Goal: Use online tool/utility: Utilize a website feature to perform a specific function

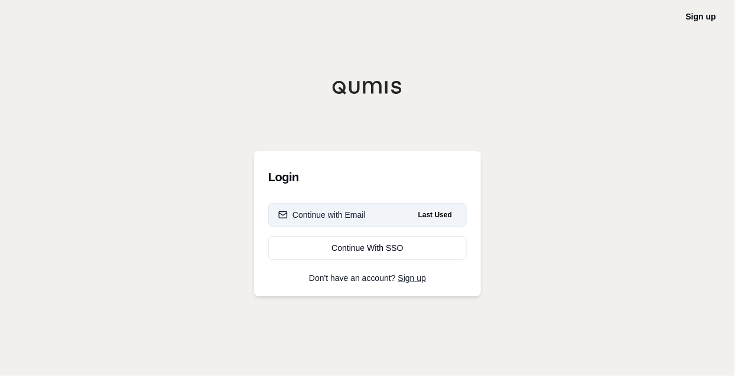
click at [356, 211] on div "Continue with Email" at bounding box center [321, 215] width 87 height 12
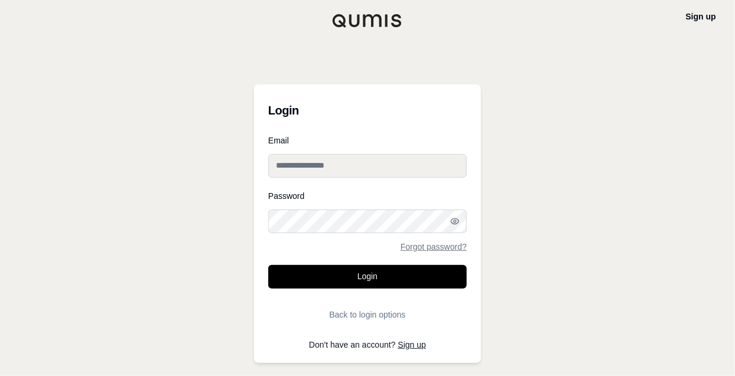
type input "**********"
click at [366, 279] on button "Login" at bounding box center [367, 277] width 199 height 24
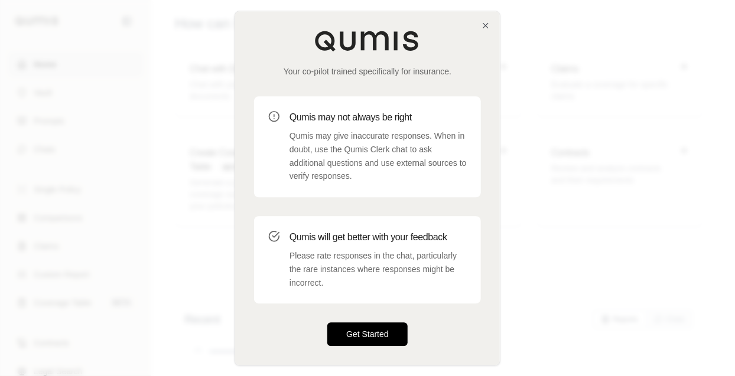
click at [360, 331] on button "Get Started" at bounding box center [367, 335] width 80 height 24
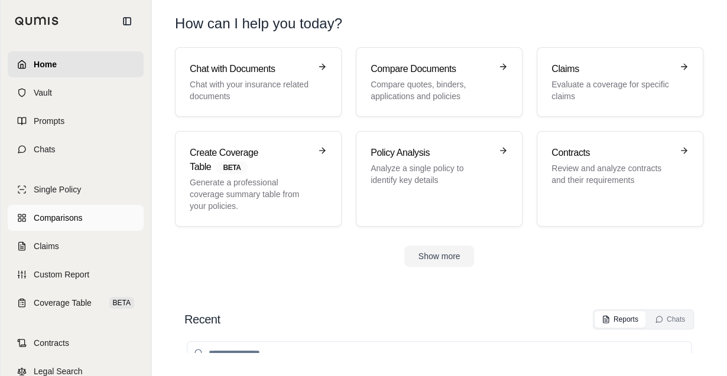
click at [79, 217] on span "Comparisons" at bounding box center [58, 218] width 48 height 12
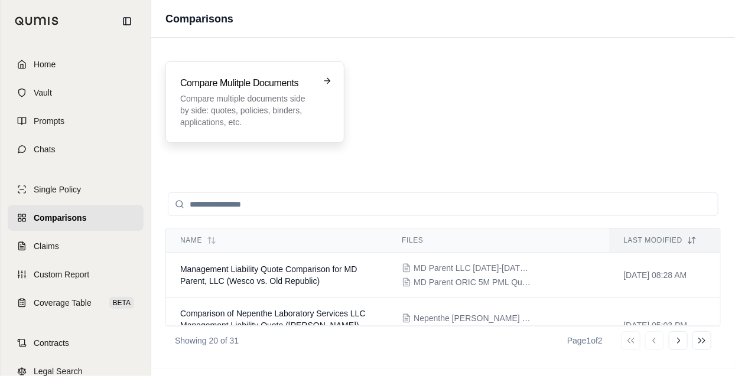
click at [252, 107] on p "Compare multiple documents side by side: quotes, policies, binders, application…" at bounding box center [246, 110] width 133 height 35
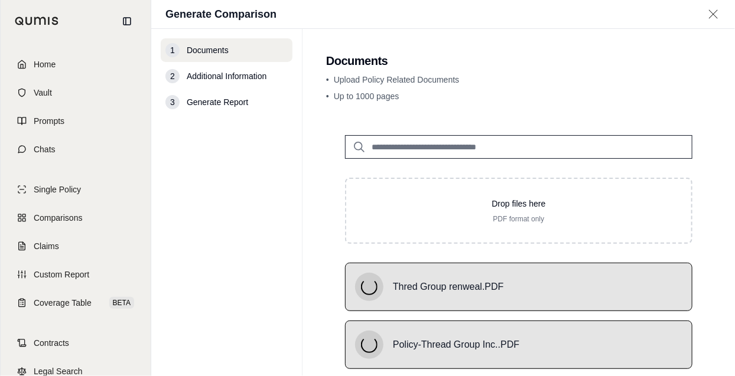
scroll to position [103, 0]
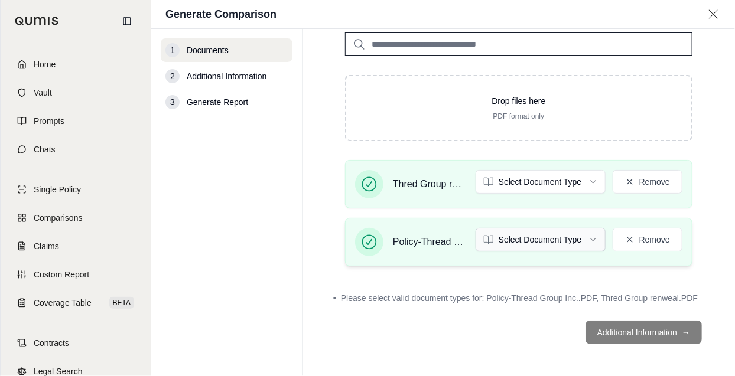
click at [524, 233] on html "Home Vault Prompts Chats Single Policy Comparisons Claims Custom Report Coverag…" at bounding box center [367, 188] width 735 height 376
click at [554, 174] on html "Home Vault Prompts Chats Single Policy Comparisons Claims Custom Report Coverag…" at bounding box center [367, 188] width 735 height 376
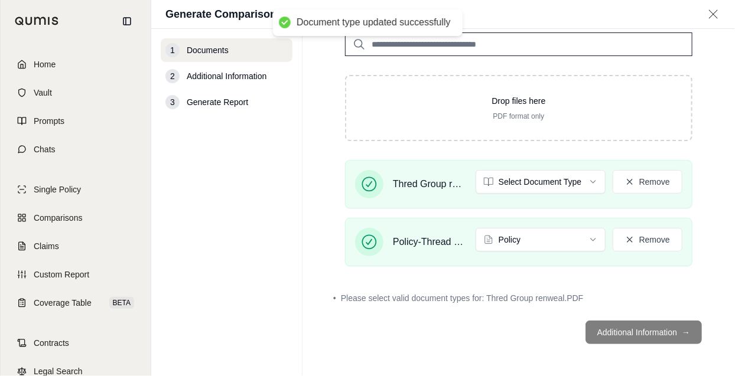
click at [669, 331] on footer "Additional Information →" at bounding box center [518, 332] width 385 height 43
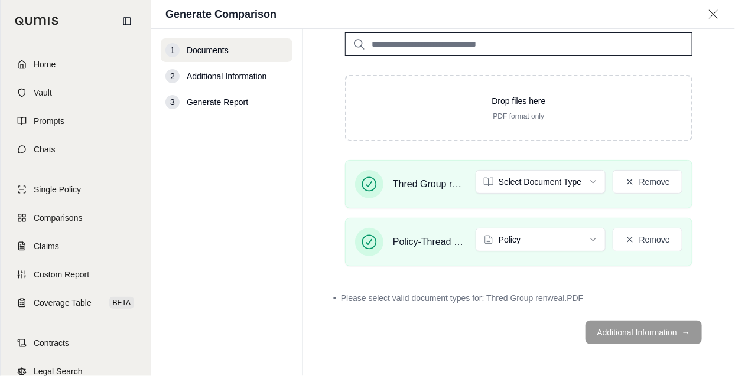
scroll to position [69, 0]
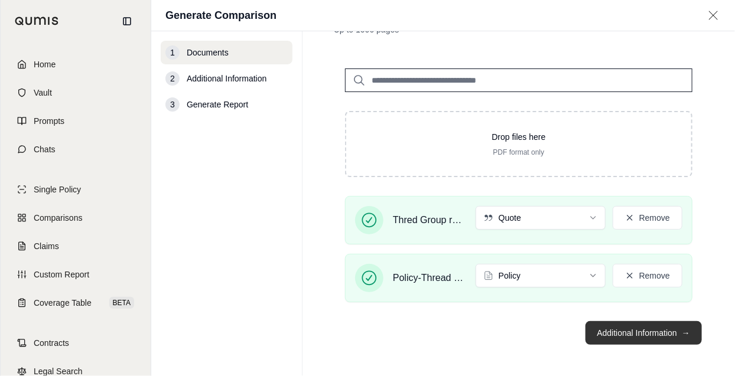
click at [626, 327] on button "Additional Information →" at bounding box center [643, 333] width 116 height 24
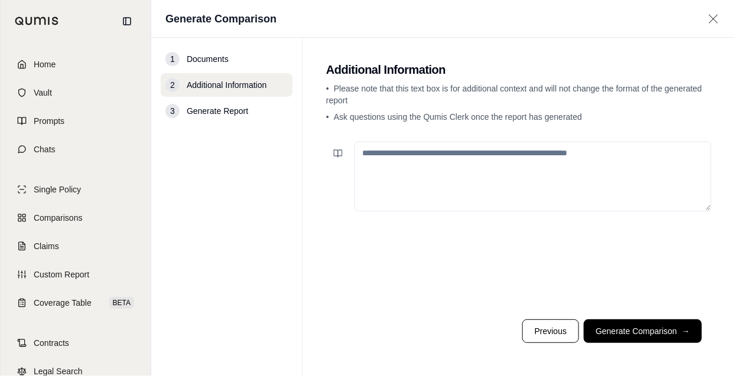
click at [471, 175] on textarea at bounding box center [532, 177] width 357 height 70
type textarea "**********"
click at [668, 334] on button "Generate Comparison →" at bounding box center [643, 332] width 118 height 24
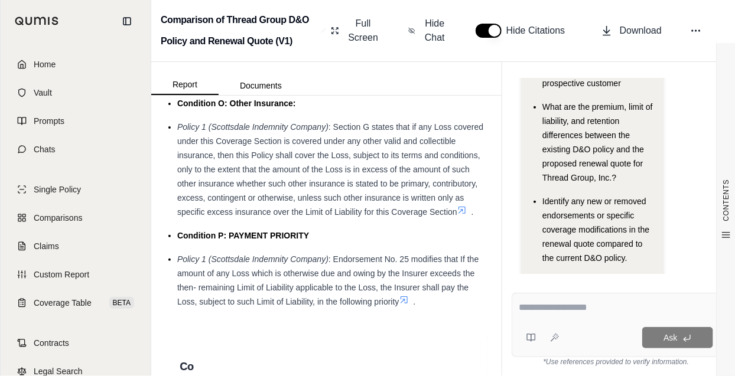
scroll to position [6851, 0]
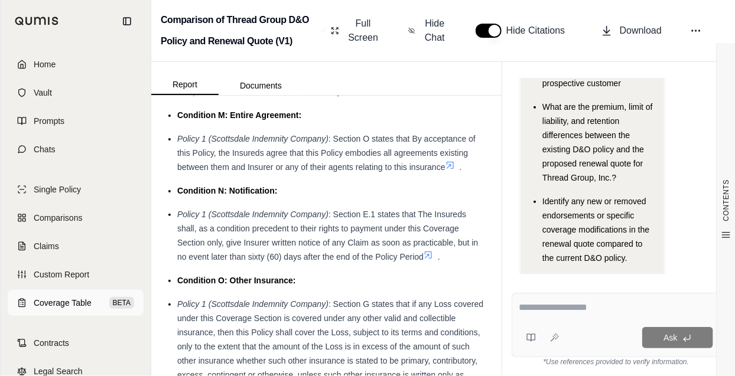
click at [30, 297] on link "Coverage Table BETA" at bounding box center [76, 303] width 136 height 26
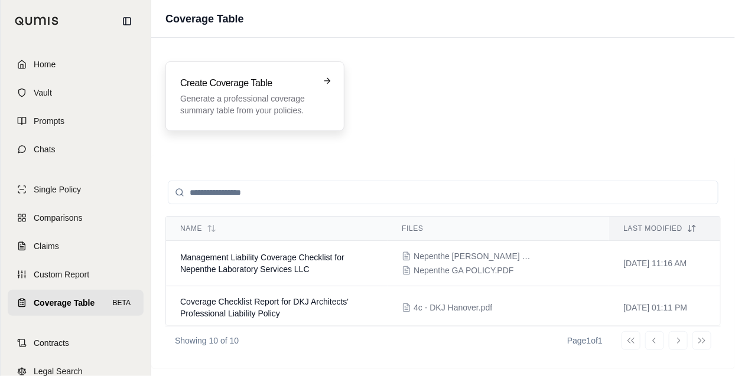
click at [295, 115] on p "Generate a professional coverage summary table from your policies." at bounding box center [246, 105] width 133 height 24
